Goal: Information Seeking & Learning: Learn about a topic

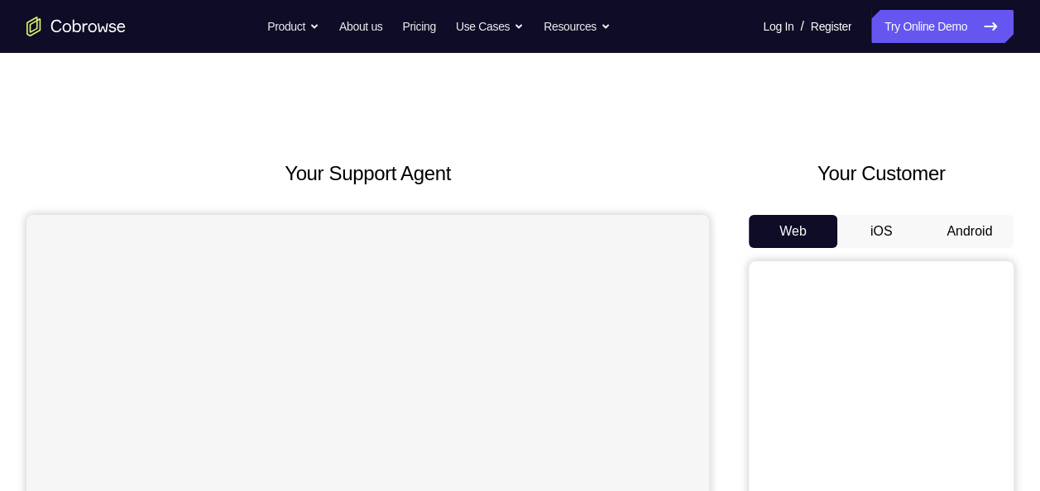
click at [950, 246] on button "Android" at bounding box center [969, 231] width 89 height 33
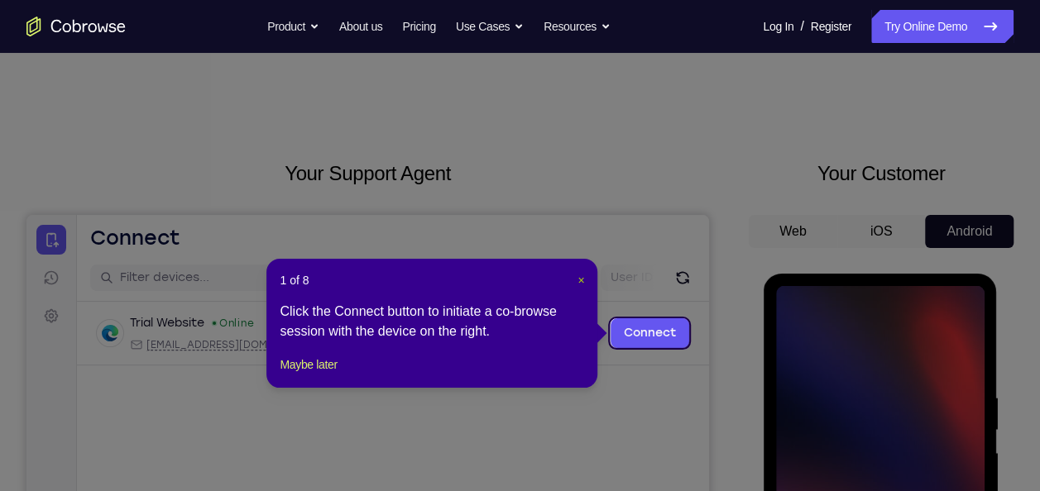
click at [583, 281] on span "×" at bounding box center [581, 280] width 7 height 13
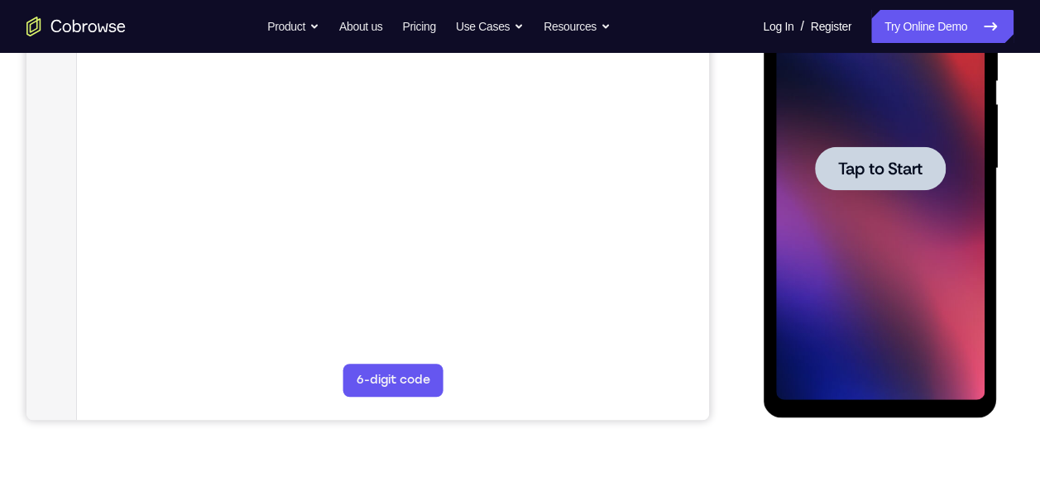
scroll to position [353, 0]
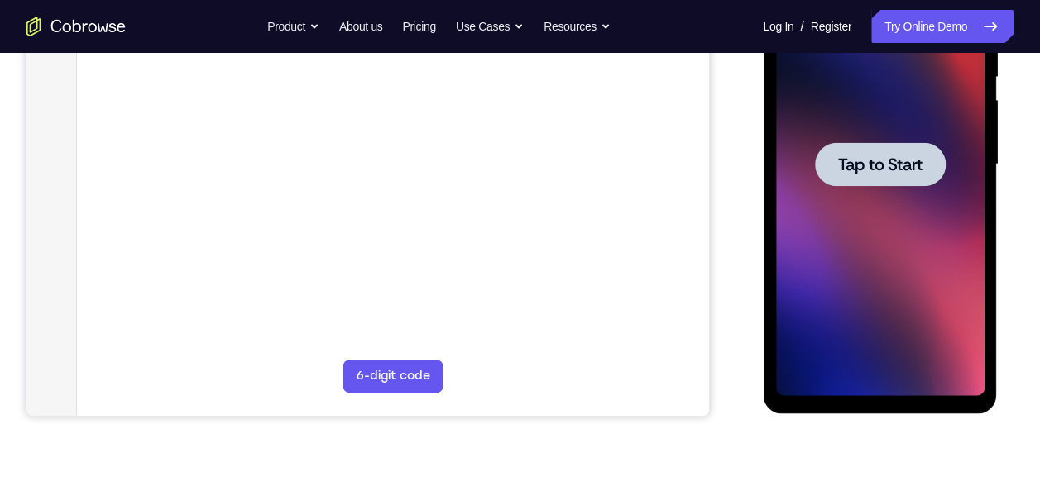
click at [899, 178] on div at bounding box center [879, 164] width 131 height 44
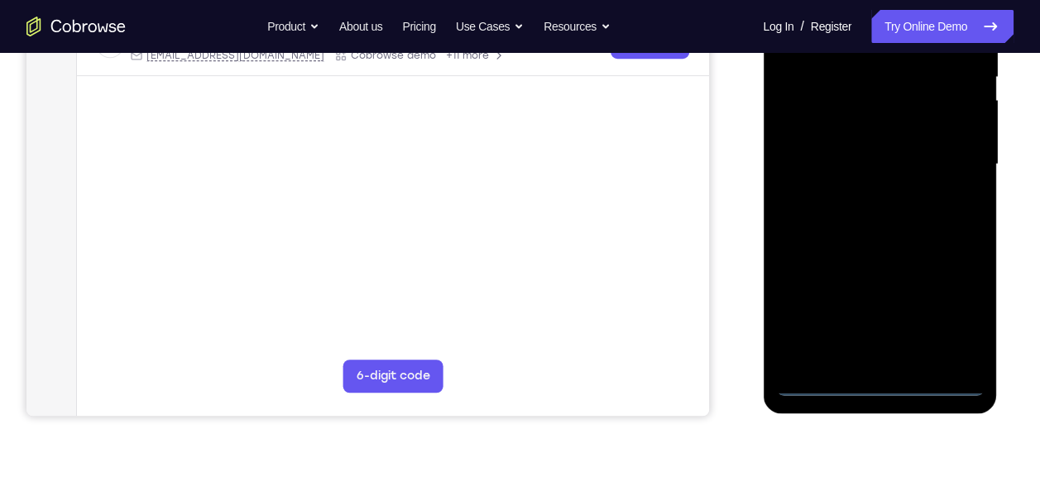
click at [870, 381] on div at bounding box center [879, 164] width 209 height 463
click at [960, 323] on div at bounding box center [879, 164] width 209 height 463
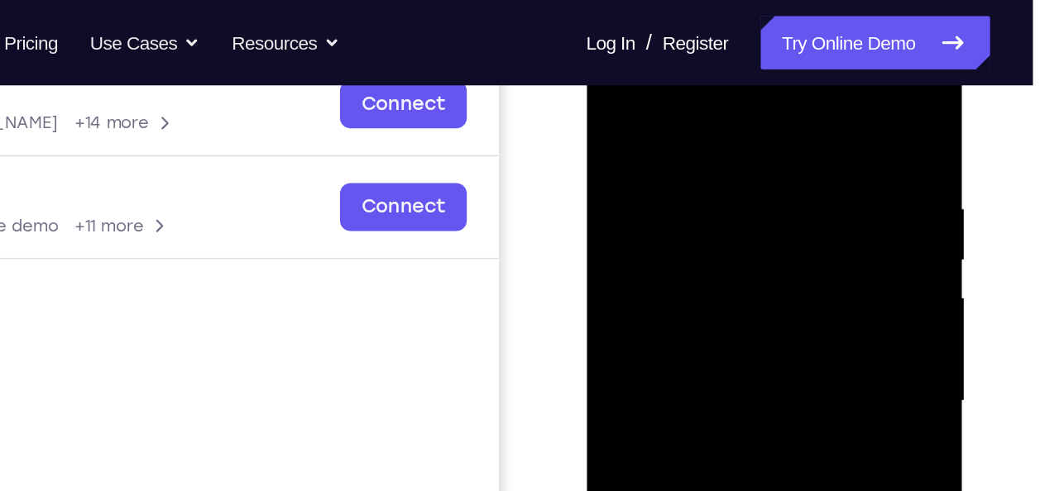
scroll to position [268, 0]
click at [643, 63] on div at bounding box center [702, 253] width 209 height 463
click at [654, 163] on div at bounding box center [702, 253] width 209 height 463
click at [640, 225] on div at bounding box center [702, 253] width 209 height 463
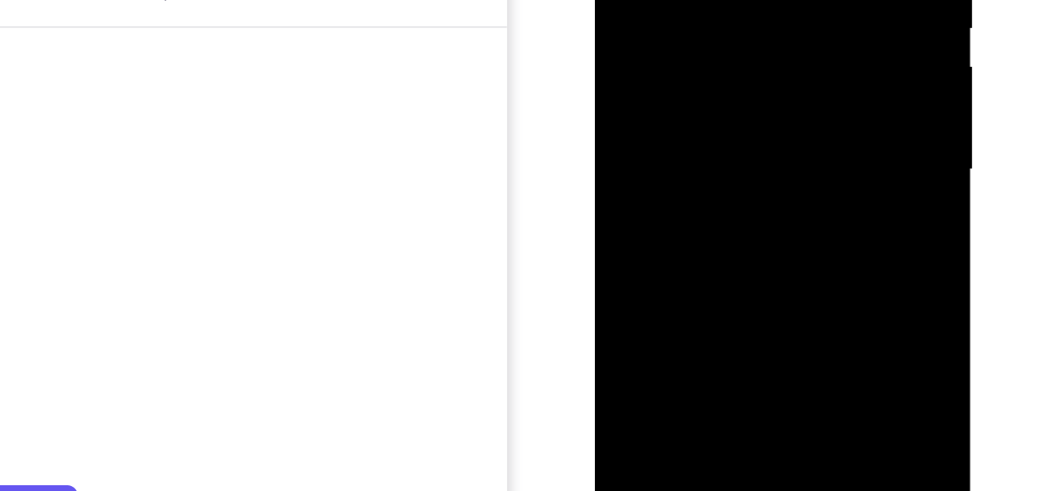
click at [675, 175] on div at bounding box center [711, 21] width 209 height 463
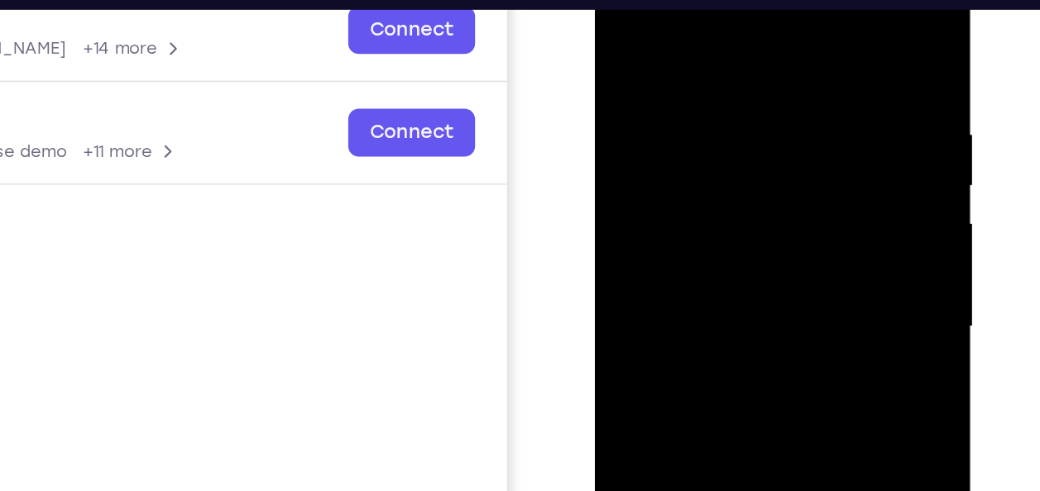
click at [752, 12] on div at bounding box center [711, 177] width 209 height 463
click at [726, 38] on div at bounding box center [711, 177] width 209 height 463
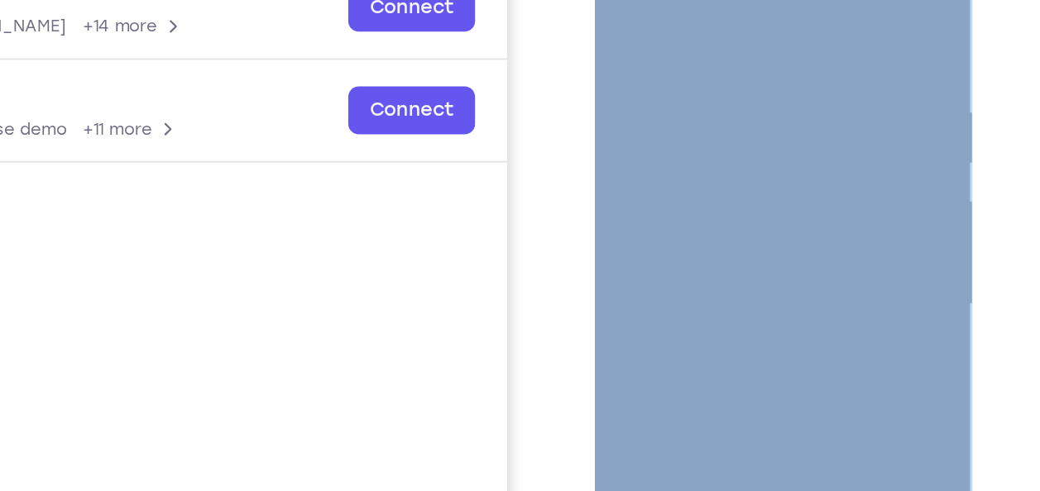
click at [697, 9] on div at bounding box center [711, 155] width 209 height 463
click at [696, 0] on div at bounding box center [711, 155] width 209 height 463
click at [696, 14] on div at bounding box center [711, 155] width 209 height 463
click at [705, 233] on div at bounding box center [711, 155] width 209 height 463
click at [802, 15] on div at bounding box center [711, 155] width 209 height 463
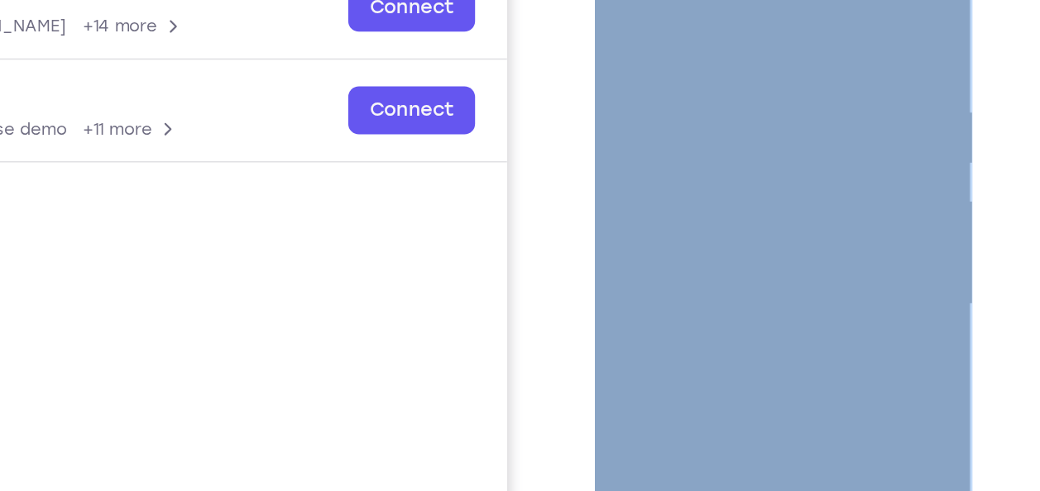
click at [724, 12] on div at bounding box center [711, 155] width 209 height 463
click at [776, 12] on div at bounding box center [711, 155] width 209 height 463
click at [645, 213] on div at bounding box center [711, 155] width 209 height 463
click at [655, 217] on div at bounding box center [711, 155] width 209 height 463
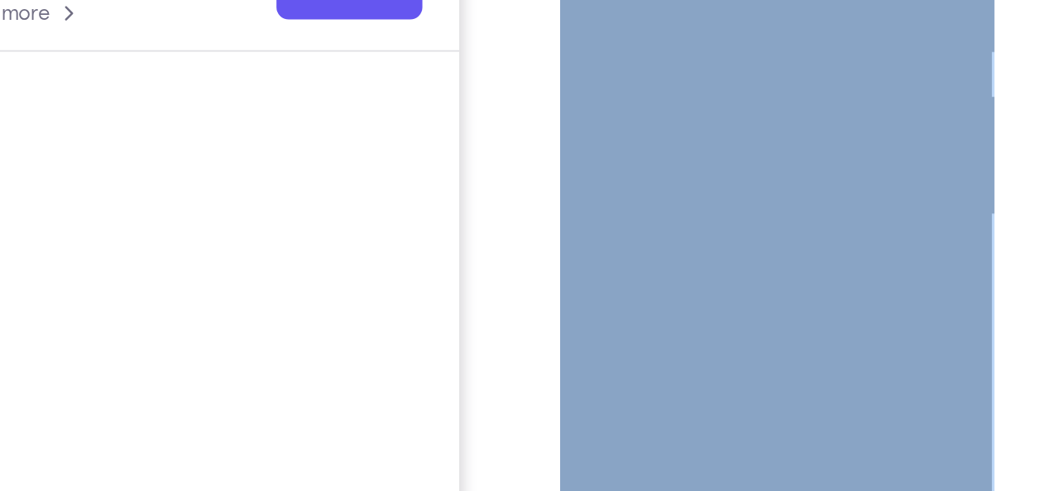
click at [716, 0] on div at bounding box center [676, 7] width 209 height 463
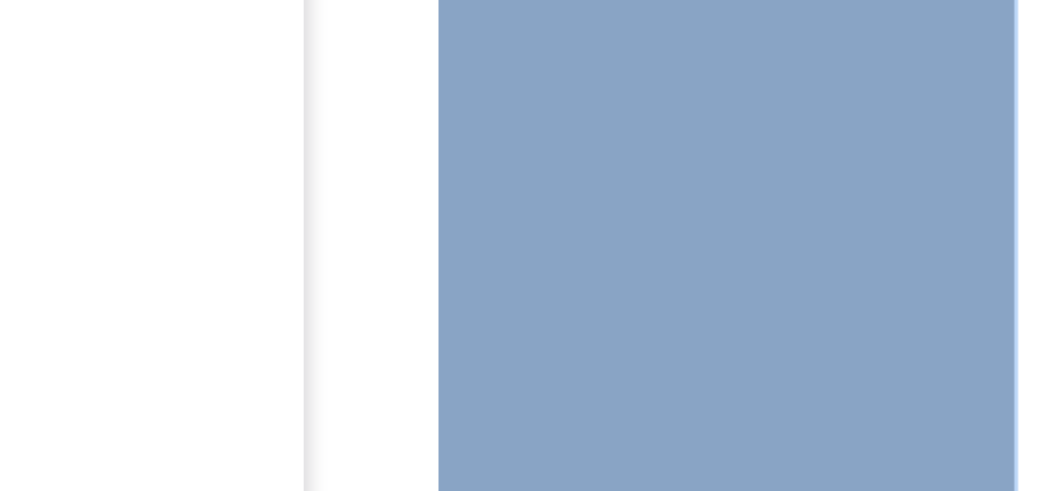
scroll to position [292, 0]
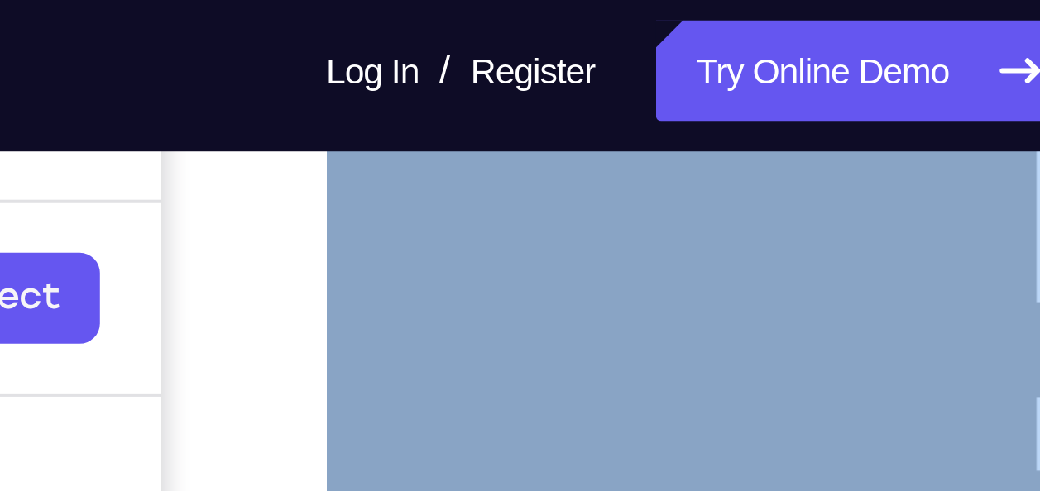
click at [482, 0] on div at bounding box center [442, 166] width 209 height 463
